Goal: Navigation & Orientation: Find specific page/section

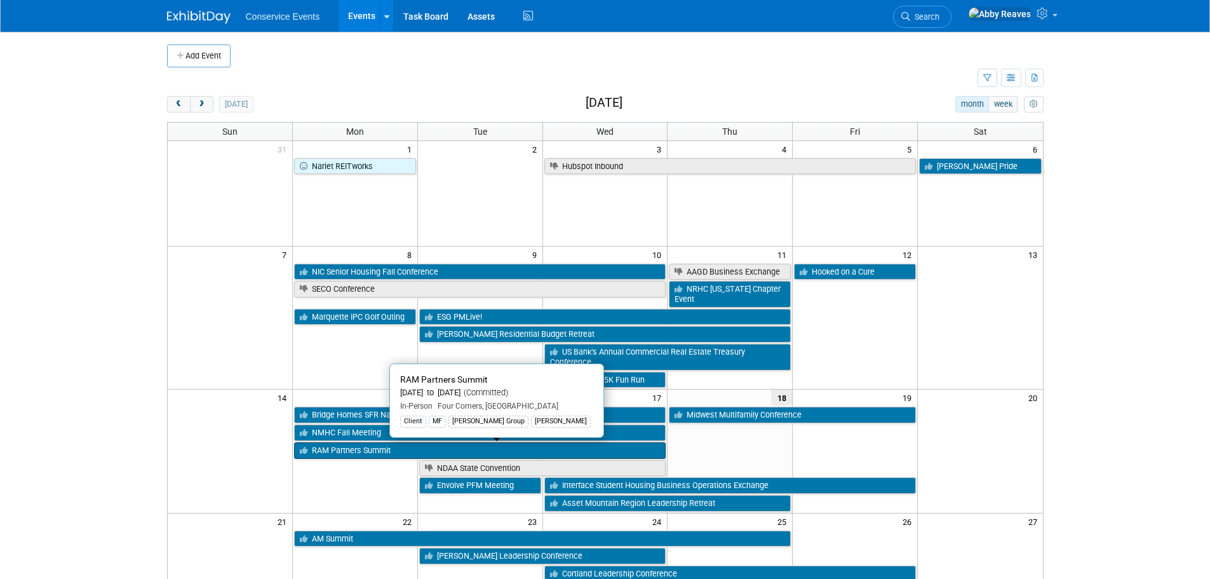
click at [346, 451] on link "RAM Partners Summit" at bounding box center [480, 450] width 372 height 17
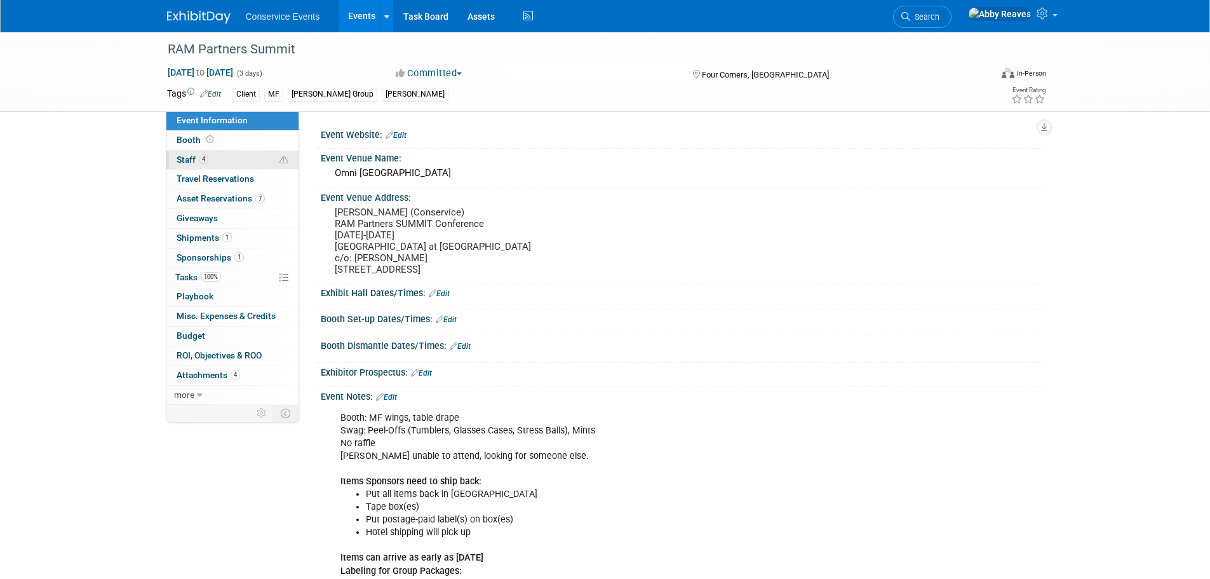
click at [238, 158] on link "4 Staff 4" at bounding box center [232, 160] width 132 height 19
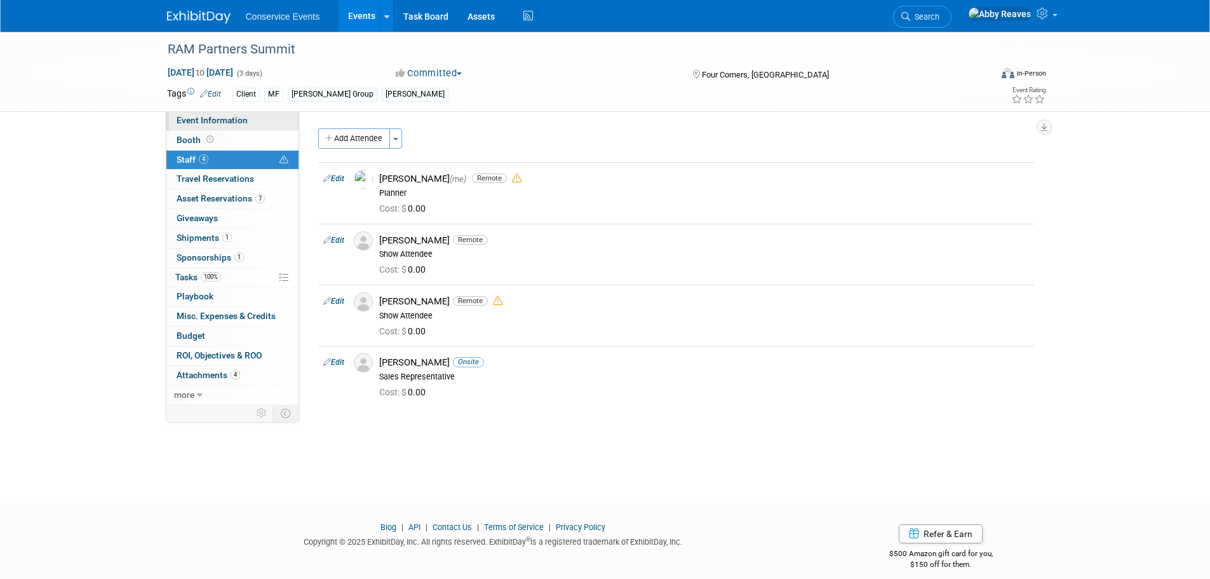
click at [234, 122] on span "Event Information" at bounding box center [212, 120] width 71 height 10
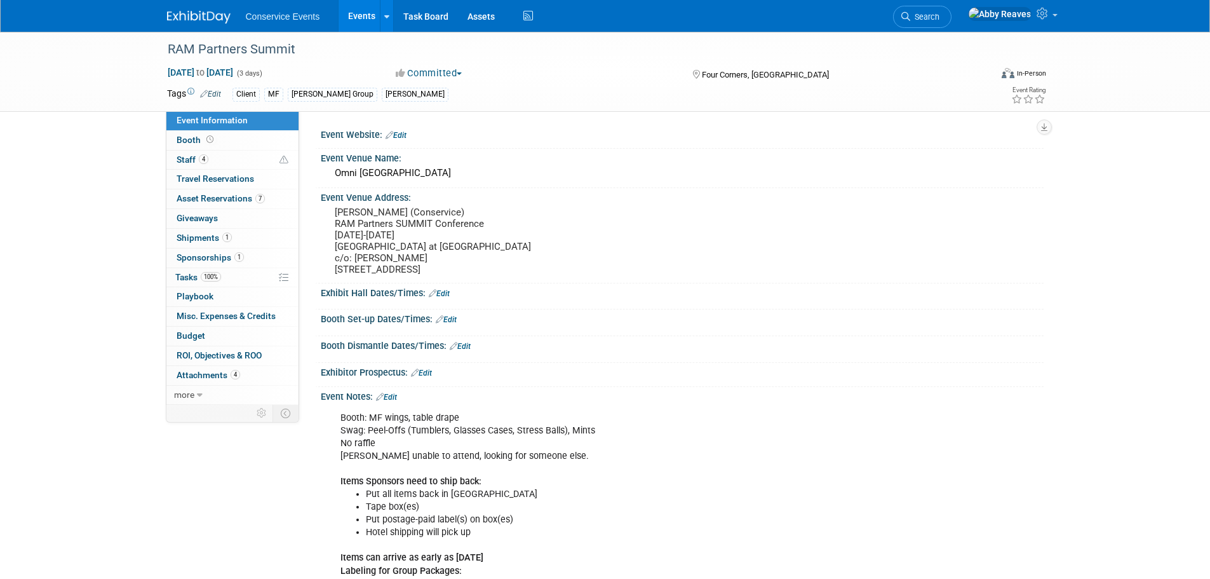
click at [362, 18] on link "Events" at bounding box center [362, 16] width 46 height 32
